Goal: Ask a question

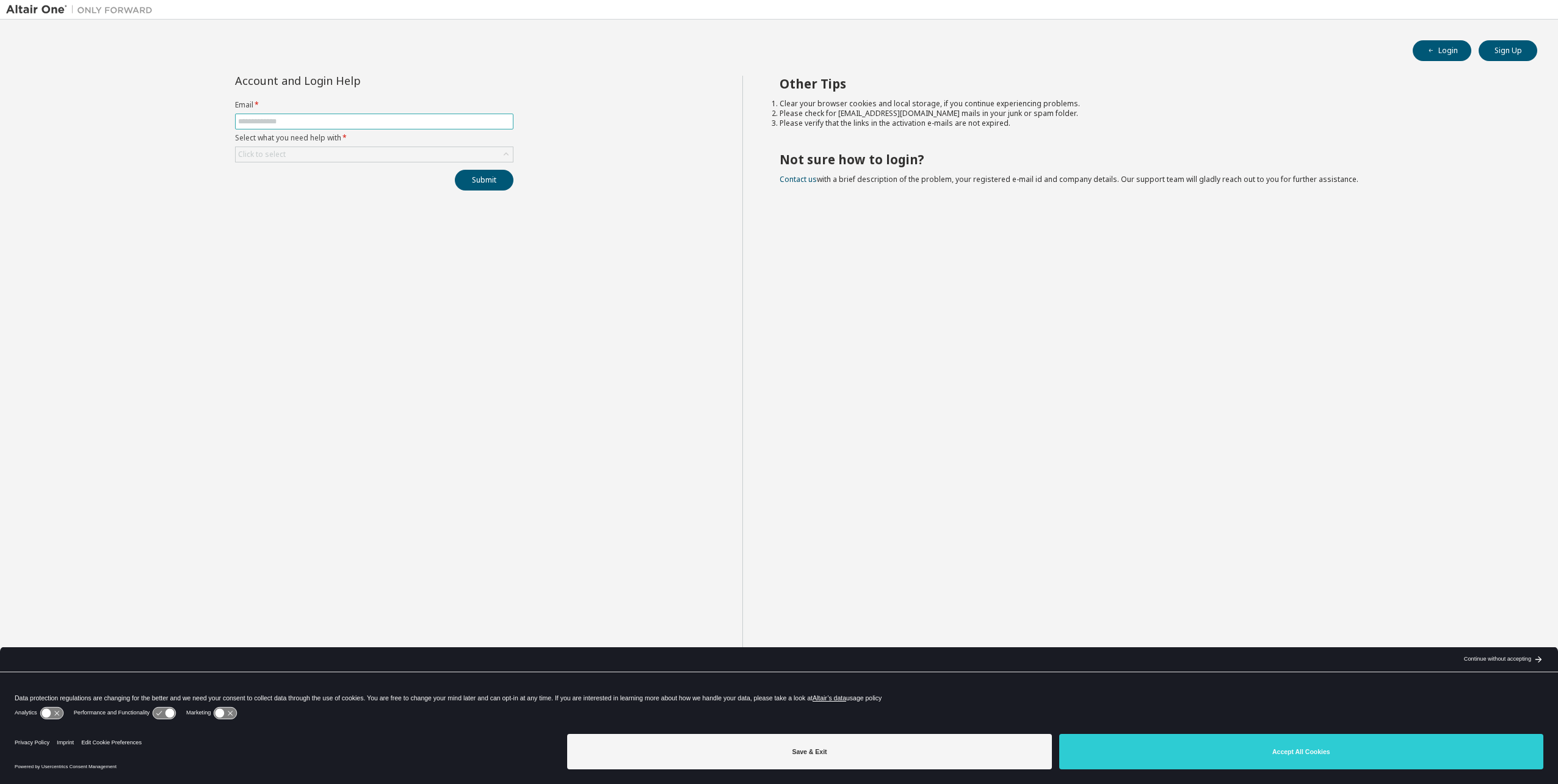
click at [299, 122] on input "text" at bounding box center [374, 121] width 273 height 10
type input "**********"
click at [293, 157] on div "Click to select" at bounding box center [374, 154] width 277 height 15
click at [296, 188] on li "I forgot my password" at bounding box center [374, 188] width 275 height 16
click at [477, 180] on button "Submit" at bounding box center [484, 180] width 59 height 21
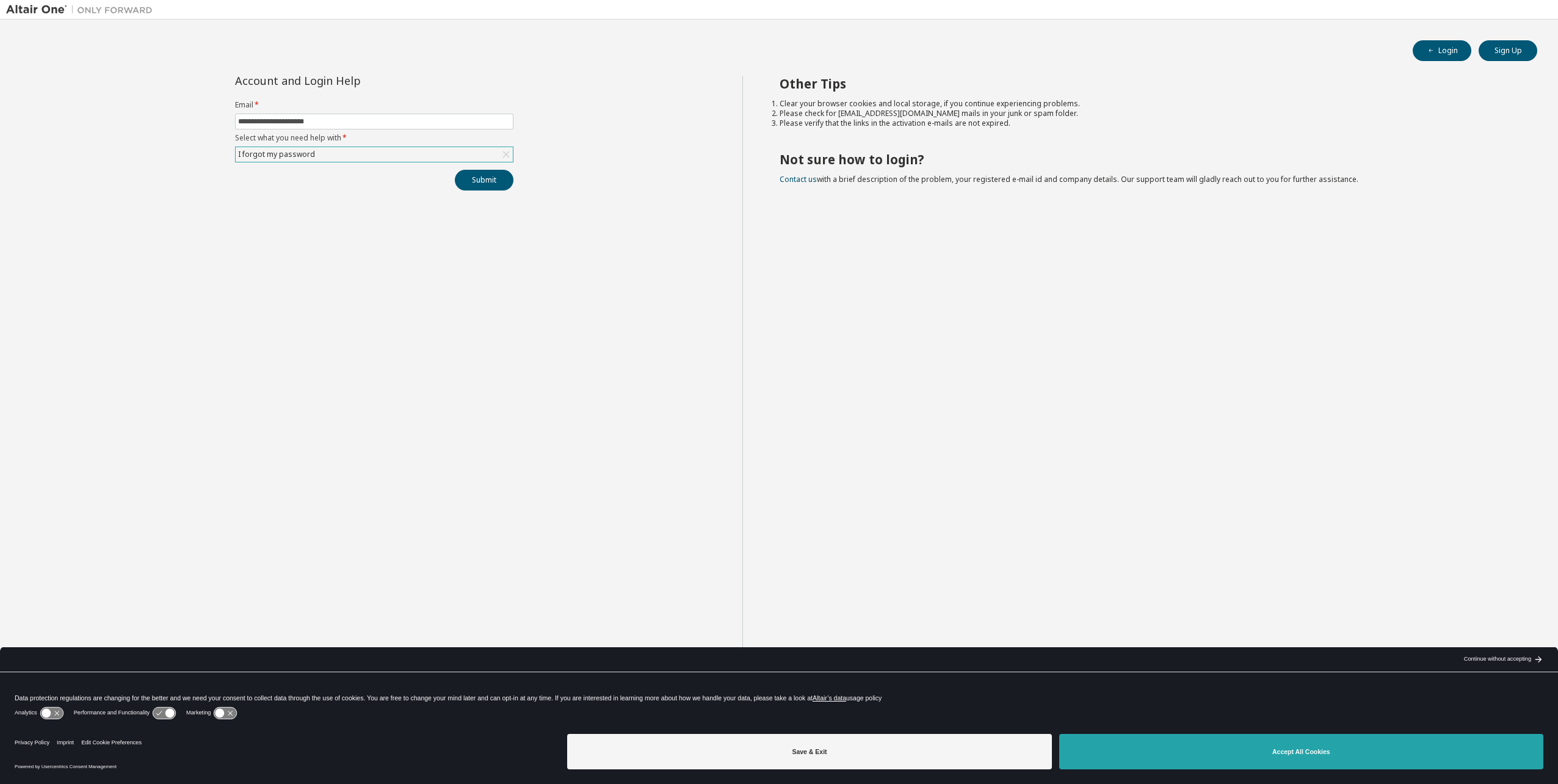
click at [1428, 737] on button "Accept All Cookies" at bounding box center [1301, 752] width 484 height 36
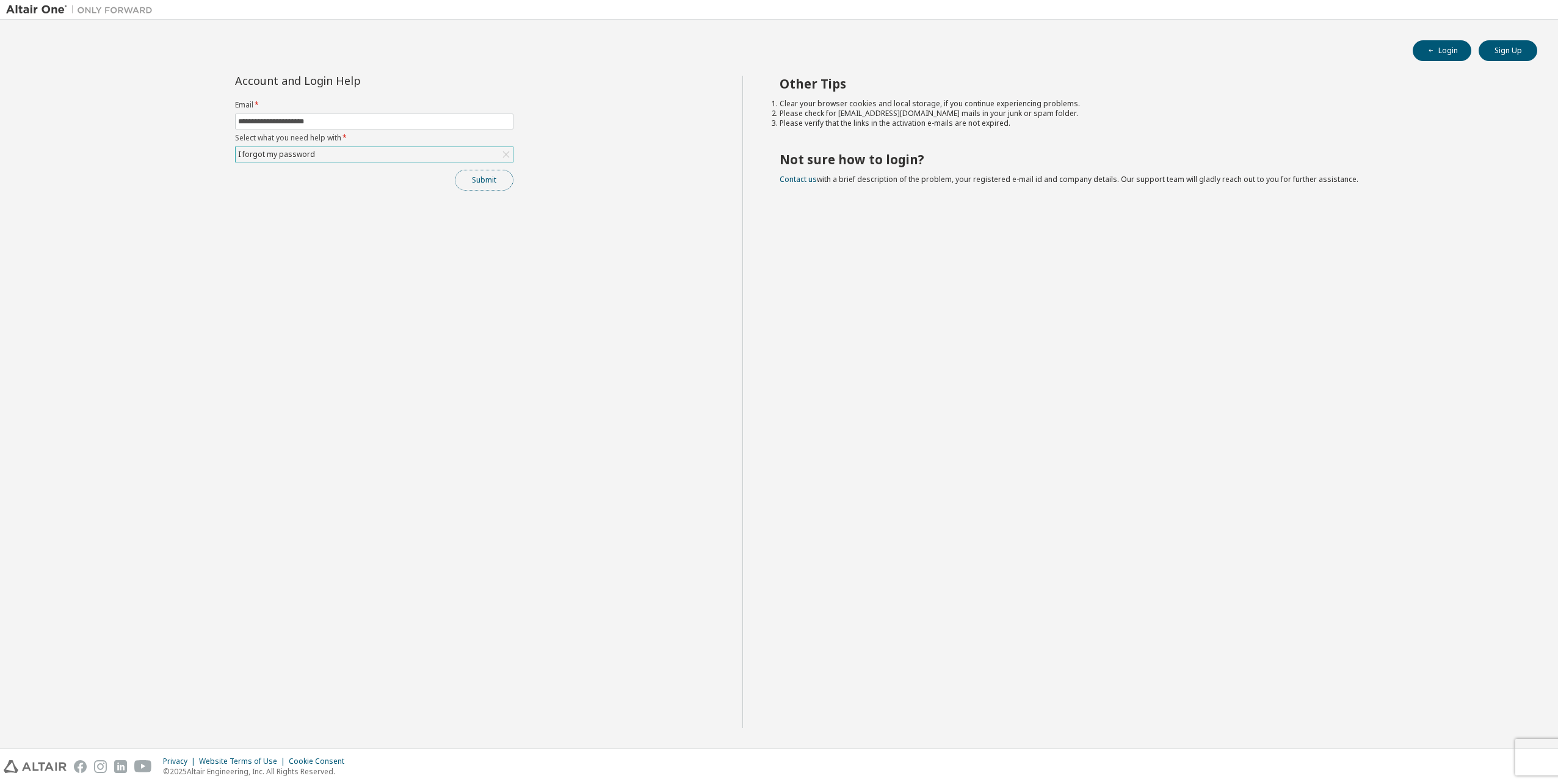
click at [482, 182] on button "Submit" at bounding box center [484, 180] width 59 height 21
